Goal: Task Accomplishment & Management: Manage account settings

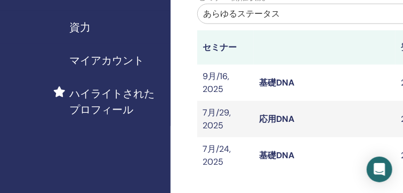
scroll to position [297, 0]
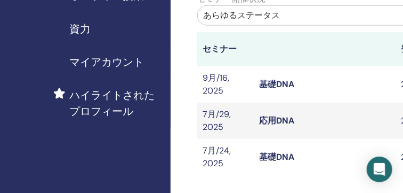
click at [276, 81] on link "基礎DNA" at bounding box center [276, 83] width 35 height 11
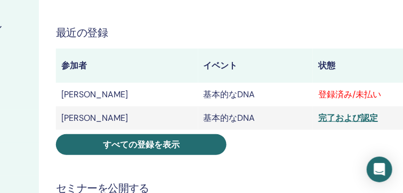
scroll to position [208, 174]
click at [323, 118] on div "完了および認定" at bounding box center [380, 117] width 125 height 13
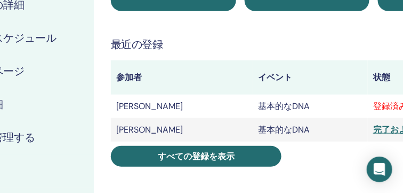
scroll to position [196, 119]
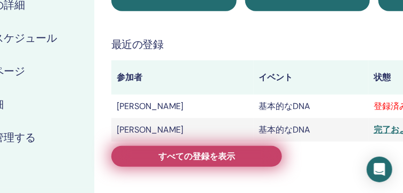
click at [265, 155] on link "すべての登録を表示" at bounding box center [196, 156] width 171 height 21
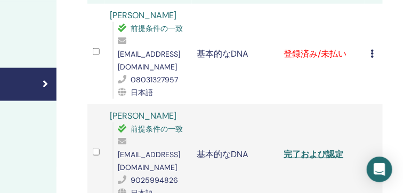
scroll to position [250, 156]
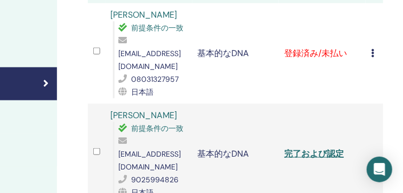
click at [373, 49] on icon at bounding box center [372, 53] width 3 height 9
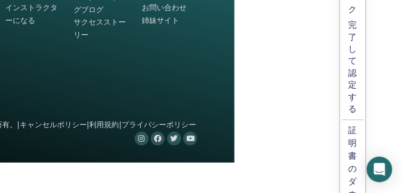
click at [349, 79] on p "完了して認定する" at bounding box center [353, 66] width 9 height 95
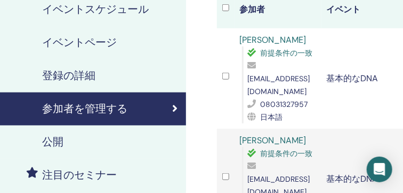
scroll to position [225, 0]
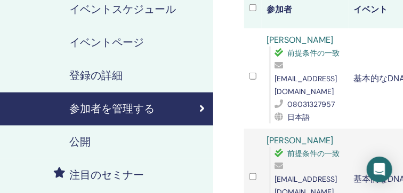
click at [349, 79] on td "基本的なDNA" at bounding box center [392, 78] width 87 height 100
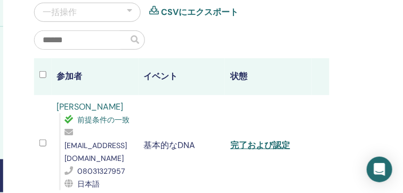
scroll to position [161, 210]
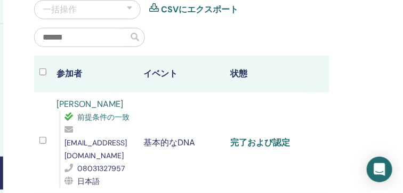
click at [260, 137] on link "完了および認定" at bounding box center [260, 142] width 60 height 11
